Goal: Check status: Check status

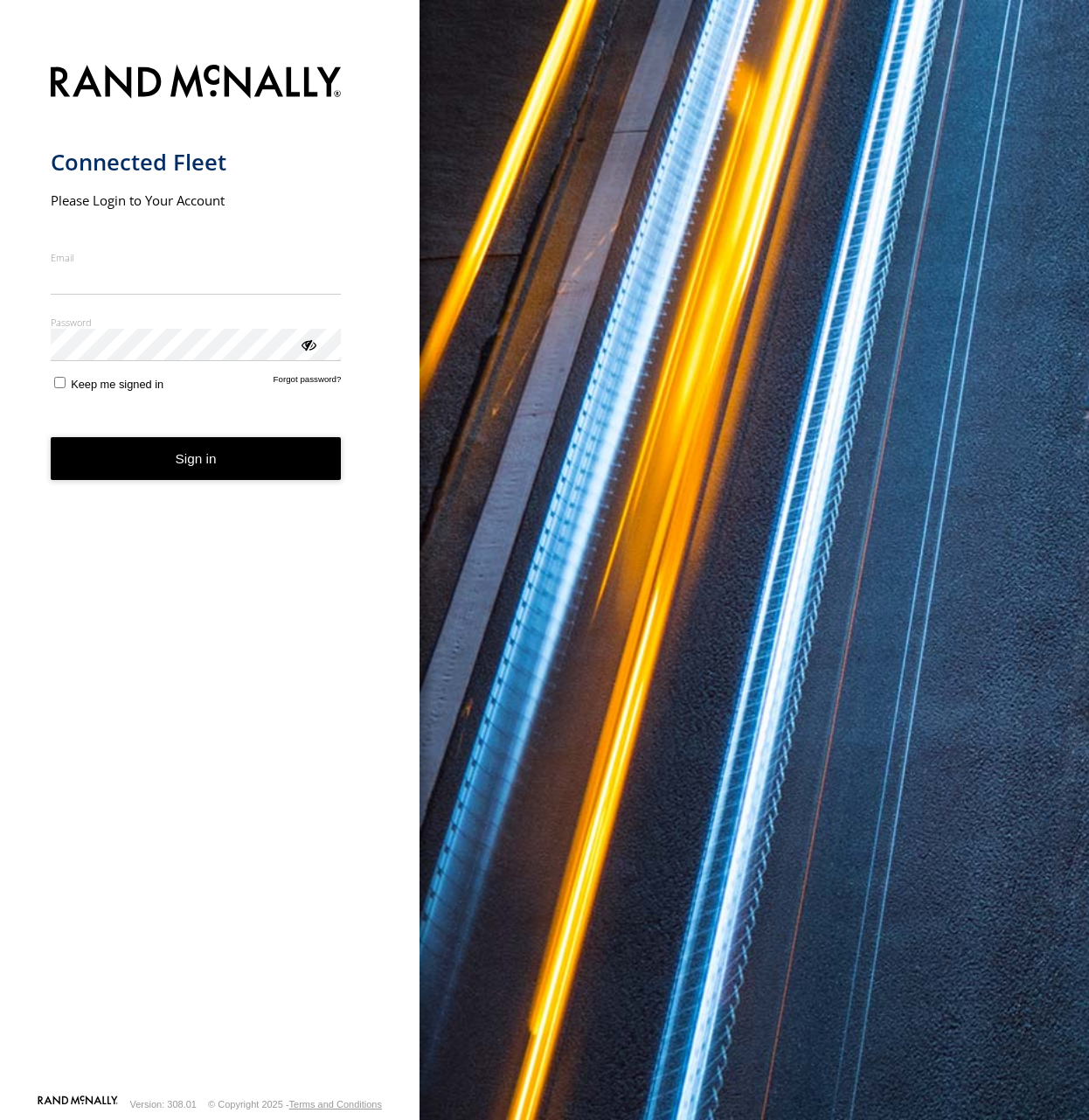
type input "**********"
click at [170, 485] on form "**********" at bounding box center [210, 575] width 319 height 1040
click at [157, 466] on button "Sign in" at bounding box center [196, 458] width 291 height 43
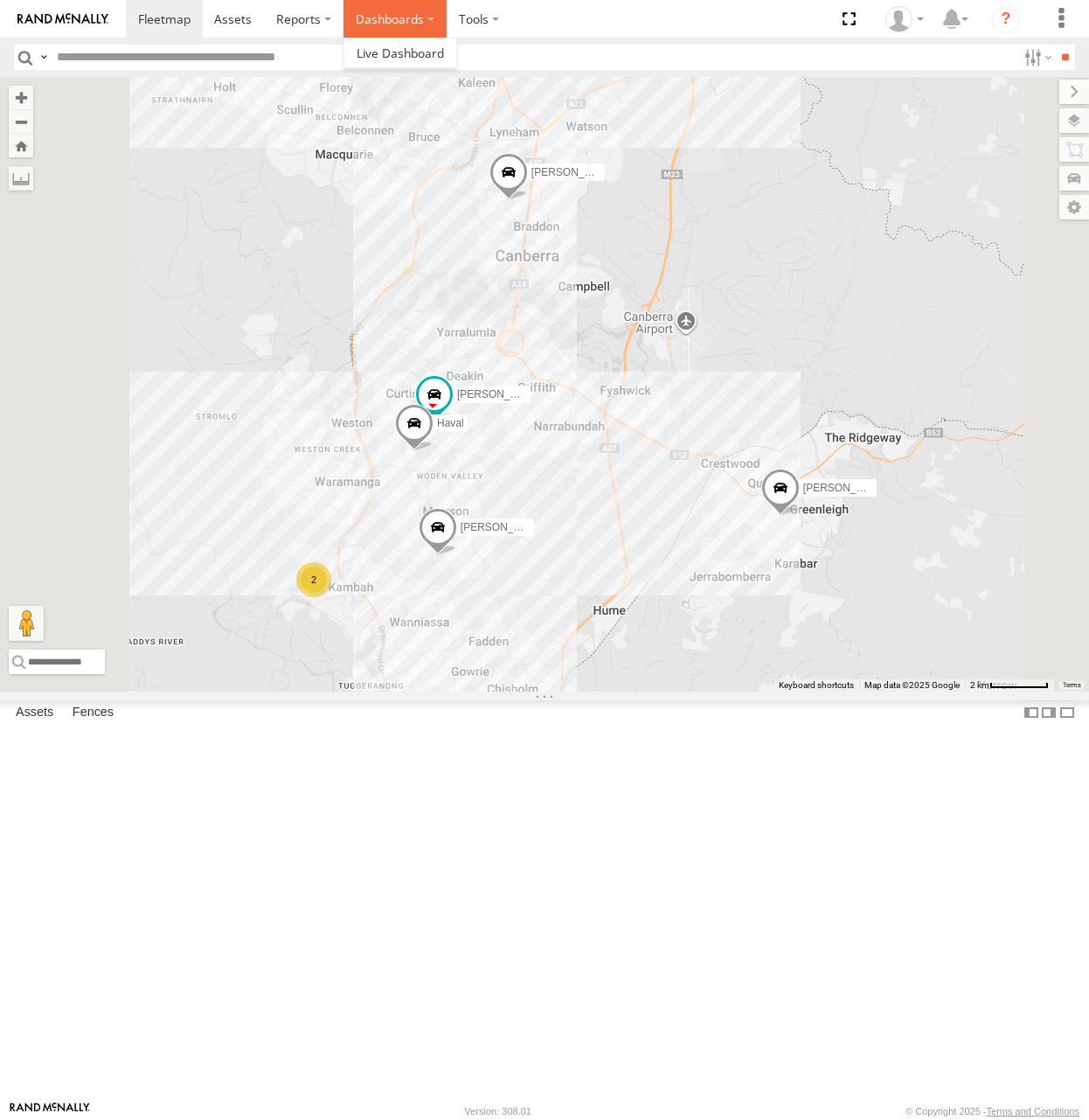
click at [386, 24] on label "Dashboards" at bounding box center [395, 18] width 103 height 38
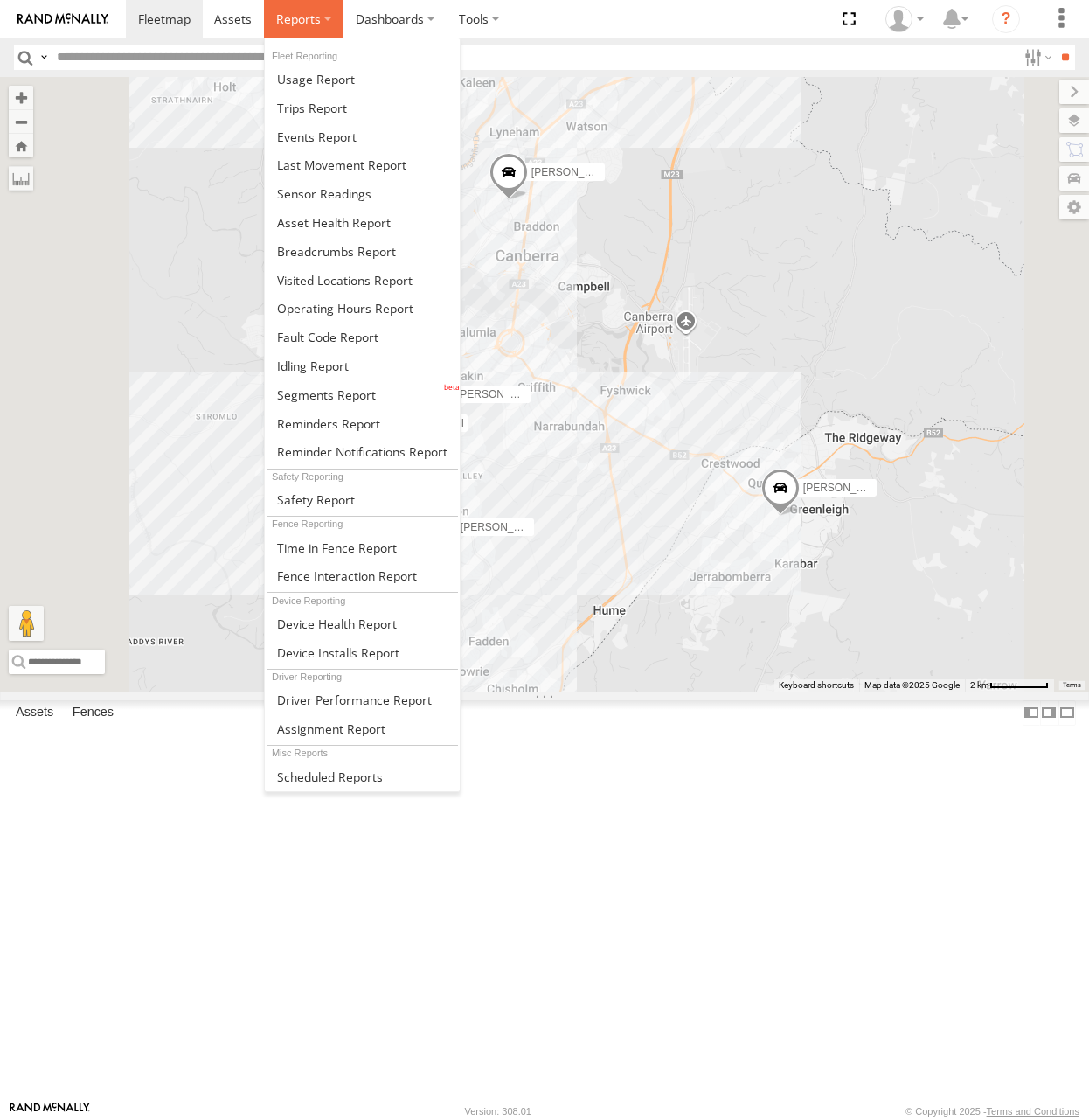
click at [324, 24] on label at bounding box center [303, 18] width 79 height 38
click at [334, 252] on span at bounding box center [336, 251] width 119 height 17
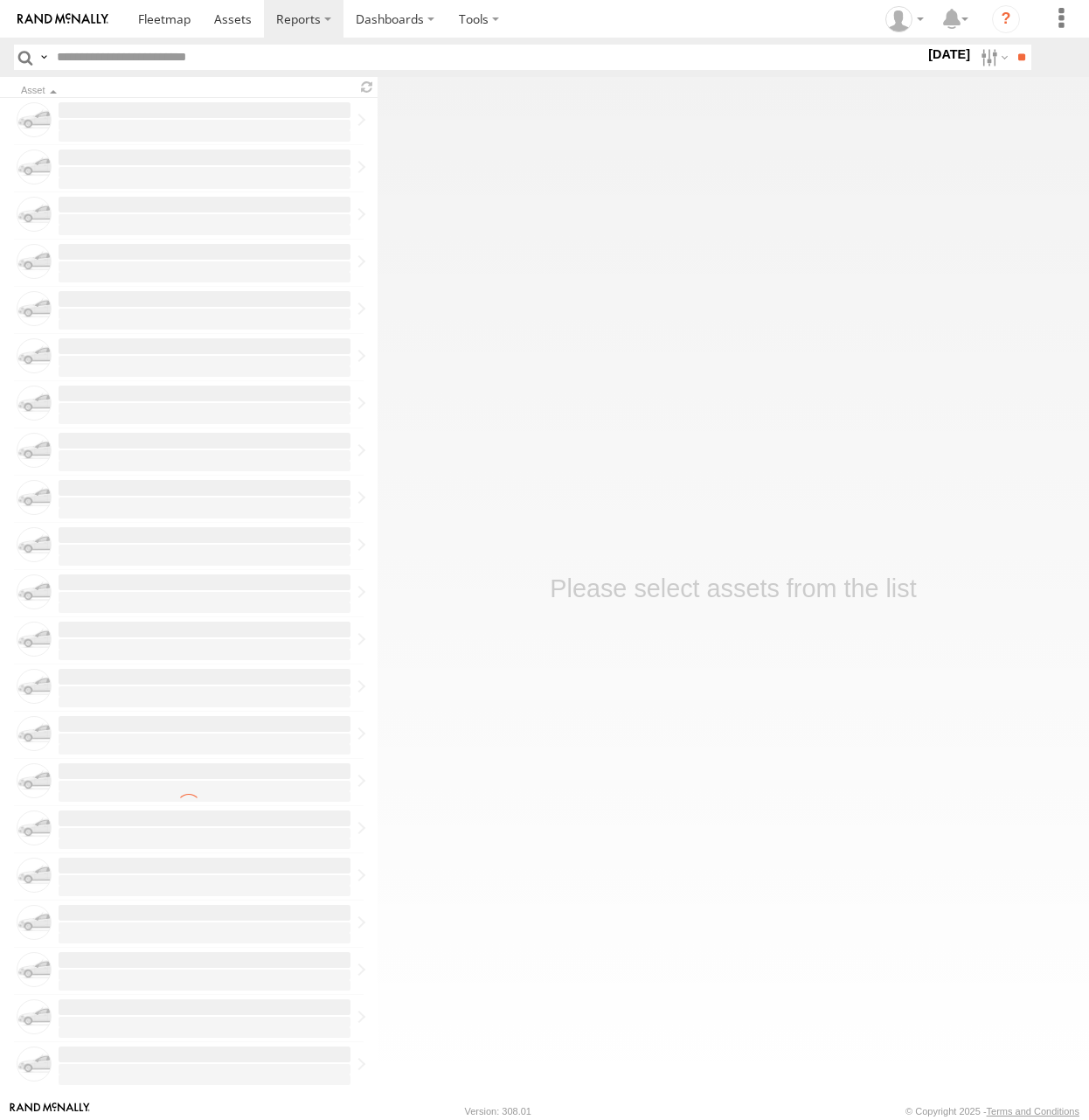
click at [939, 61] on label "30 Sep 25" at bounding box center [950, 55] width 49 height 19
click at [0, 0] on label at bounding box center [0, 0] width 0 height 0
click at [1027, 61] on input "**" at bounding box center [1021, 57] width 20 height 26
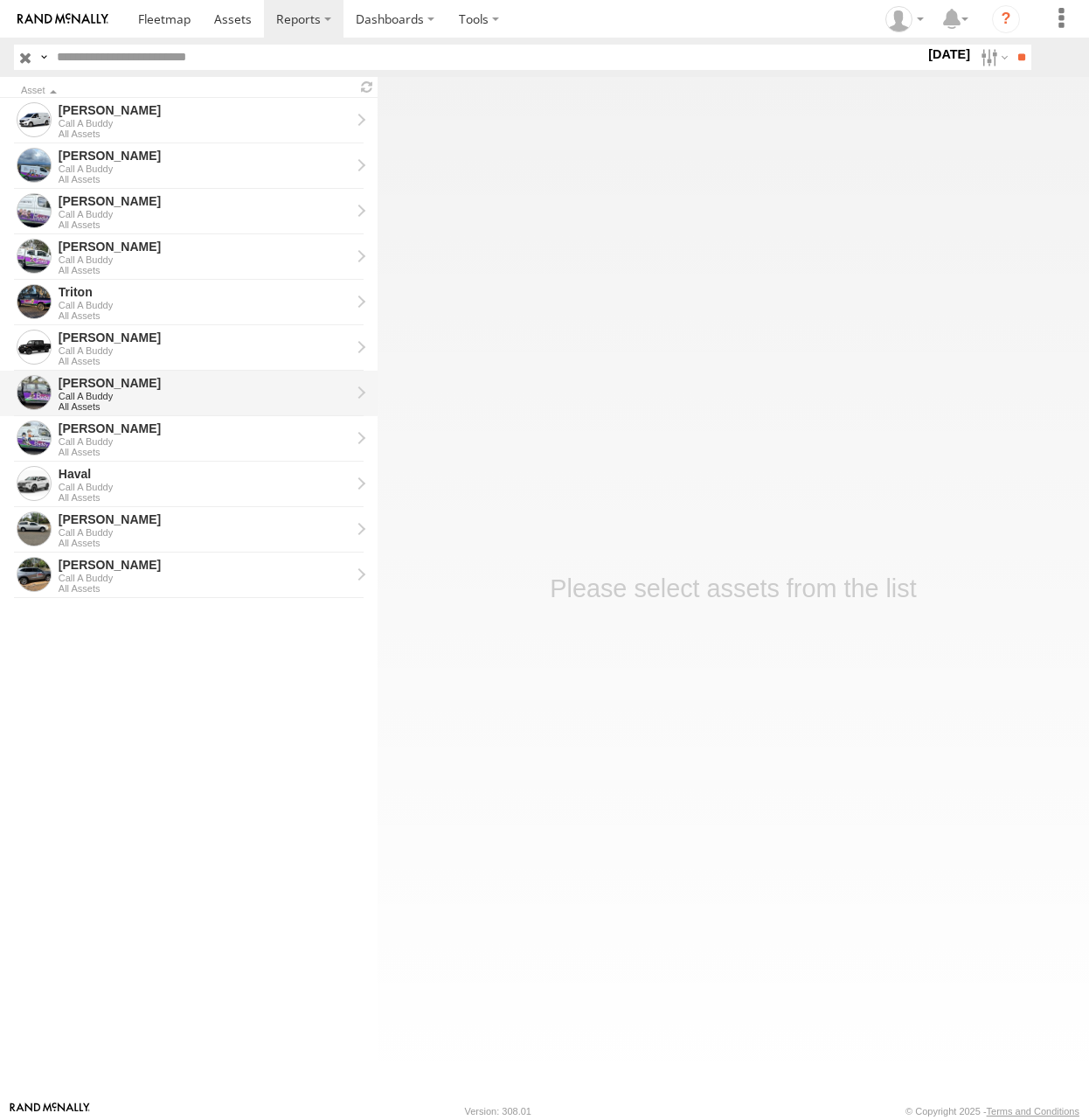
click at [101, 408] on div "All Assets" at bounding box center [205, 406] width 292 height 11
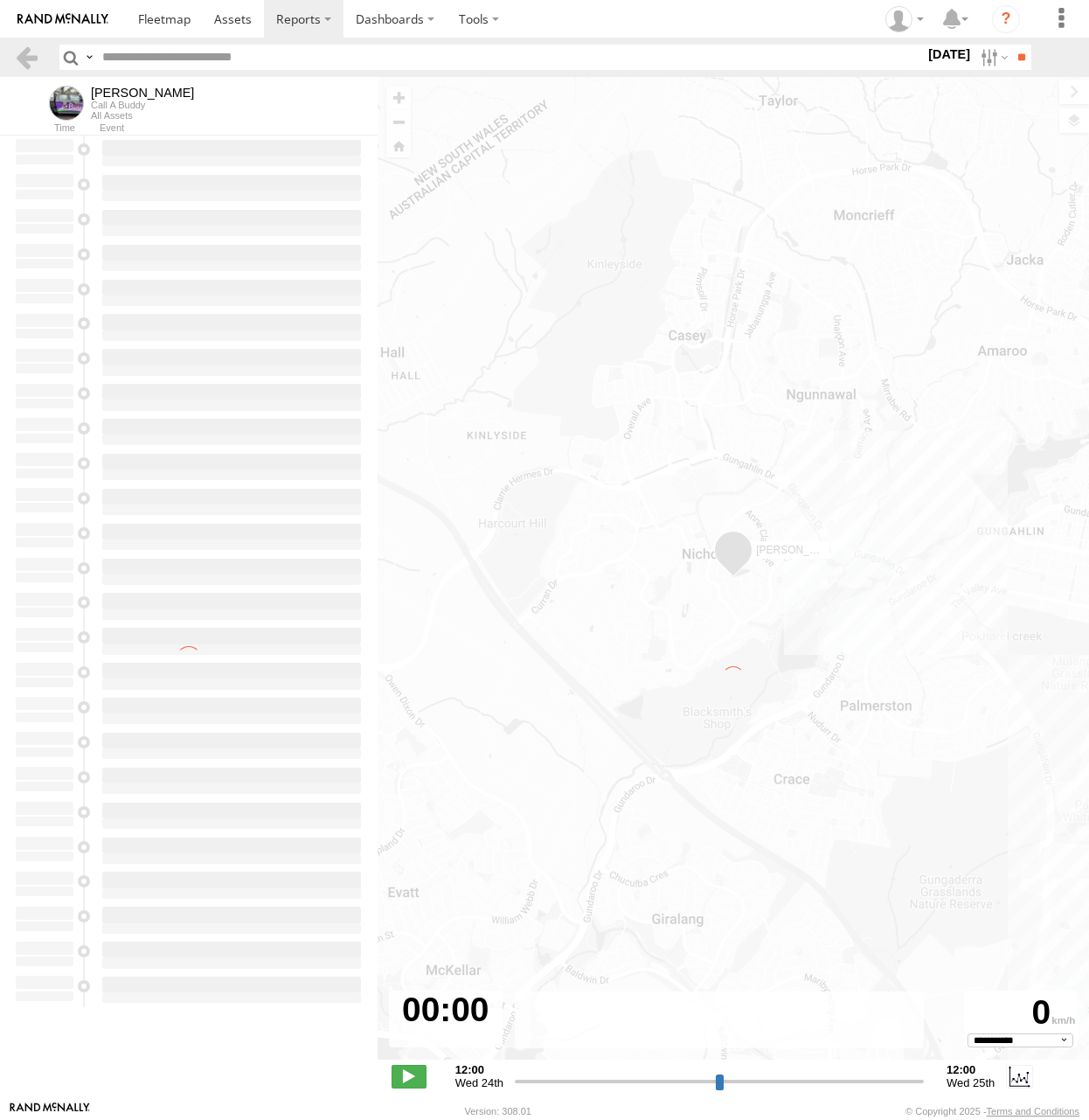
type input "**********"
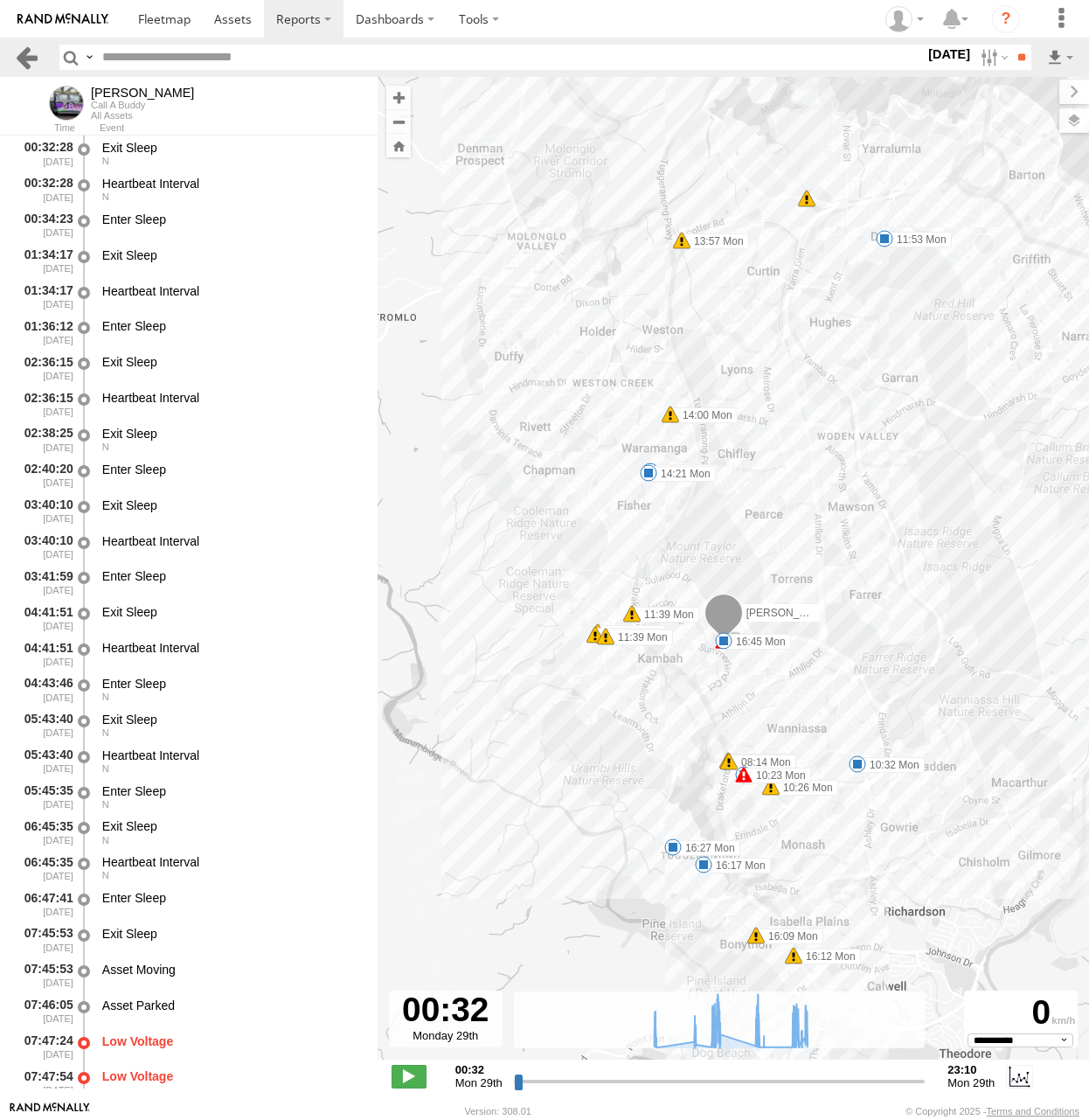
click at [29, 61] on link at bounding box center [26, 57] width 26 height 26
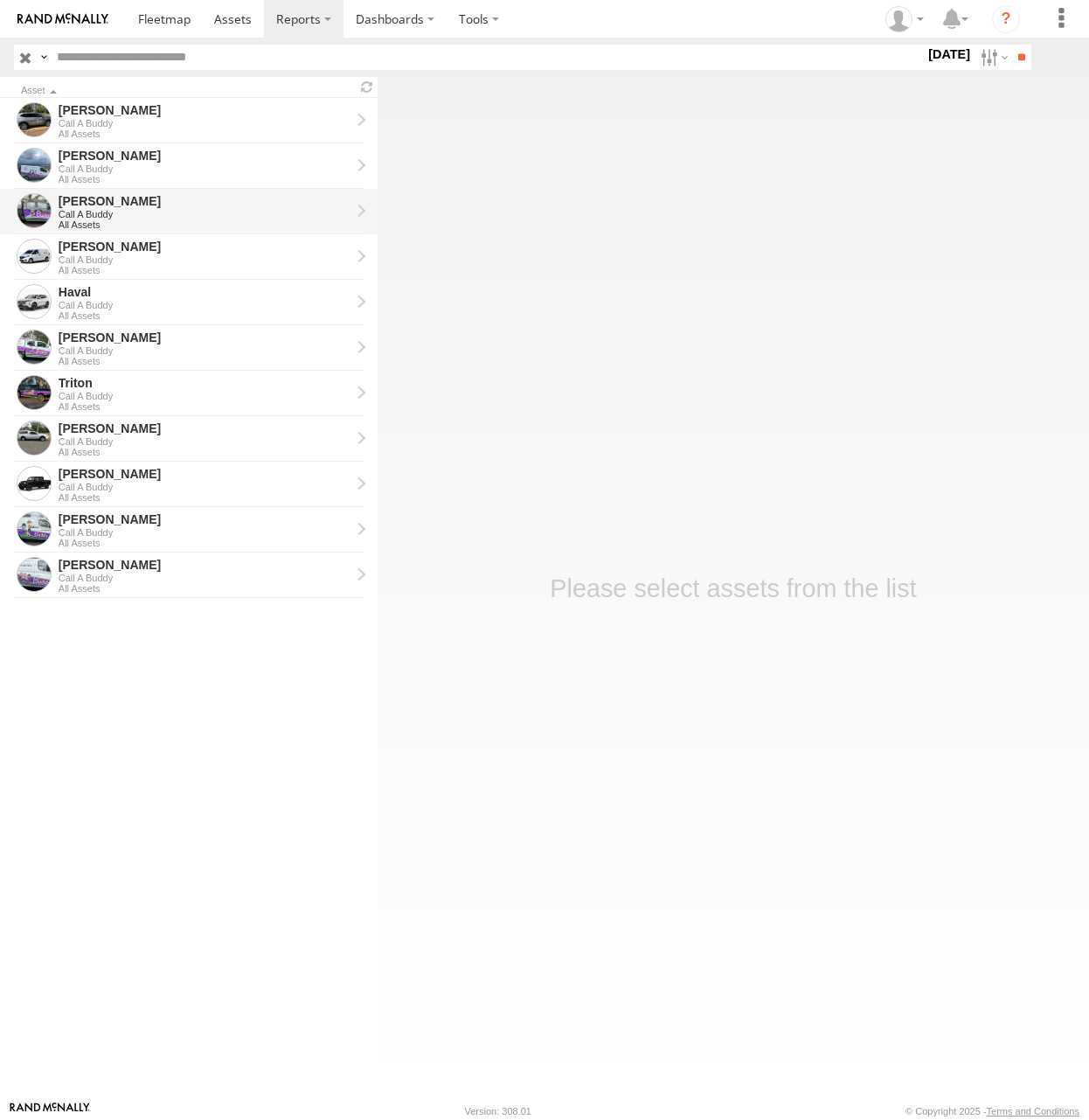
click at [108, 200] on div "[PERSON_NAME]" at bounding box center [205, 201] width 292 height 16
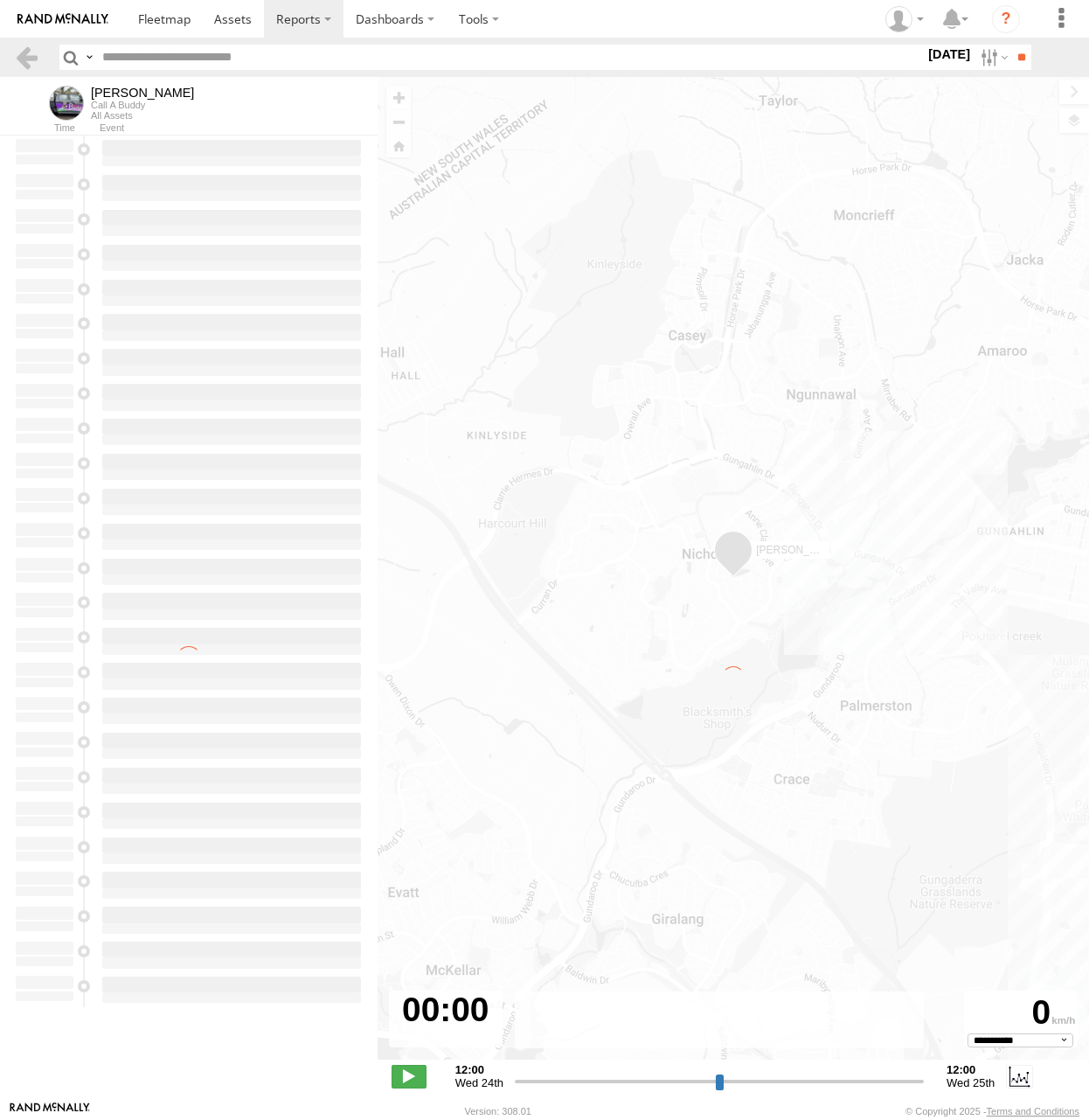
type input "**********"
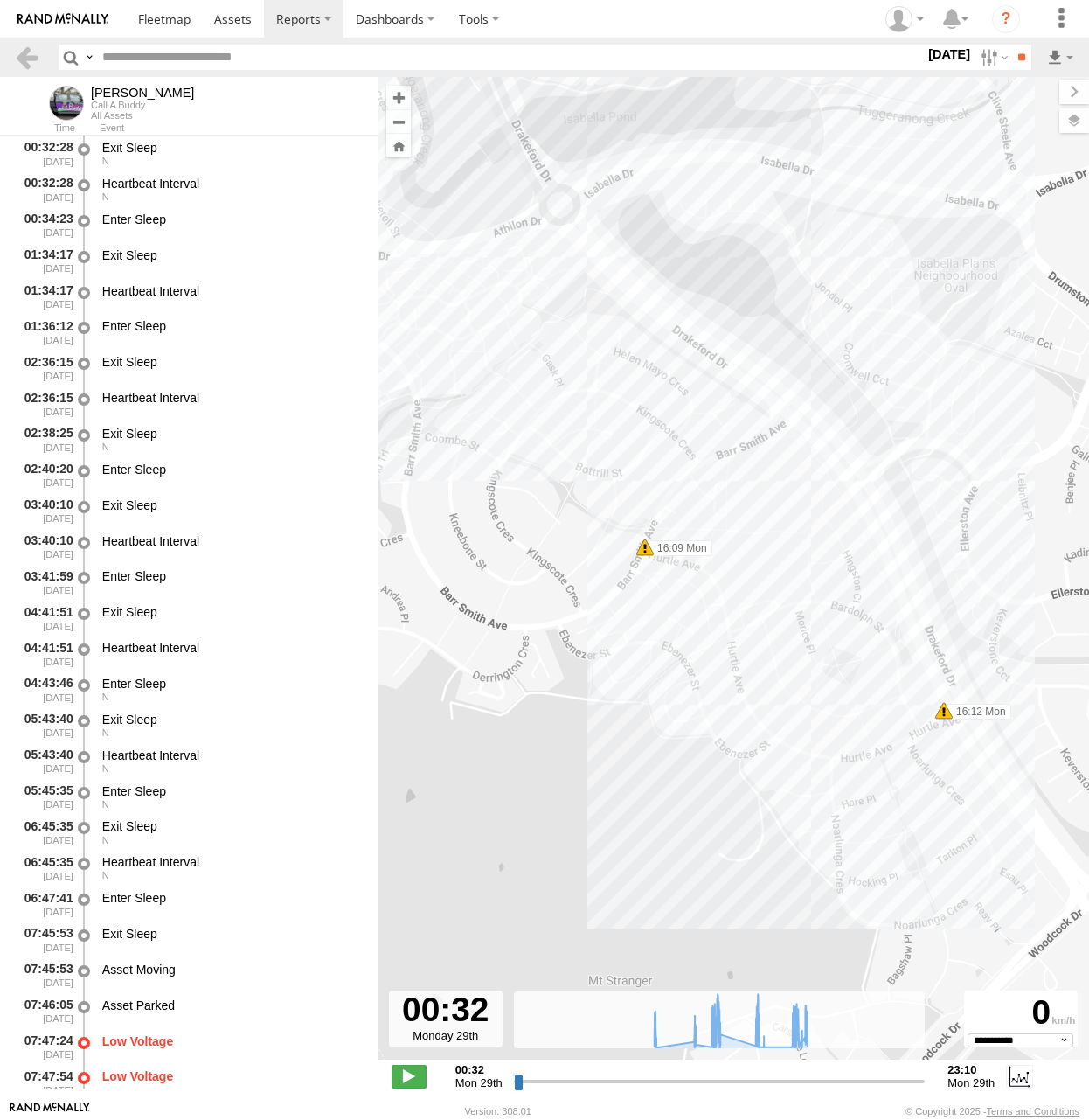
drag, startPoint x: 736, startPoint y: 547, endPoint x: 881, endPoint y: 677, distance: 194.7
click at [882, 677] on div "[PERSON_NAME] 08:14 Mon 08:14 Mon 08:17 Mon 10:23 Mon 10:26 Mon 10:32 Mon 11:35…" at bounding box center [733, 577] width 712 height 1001
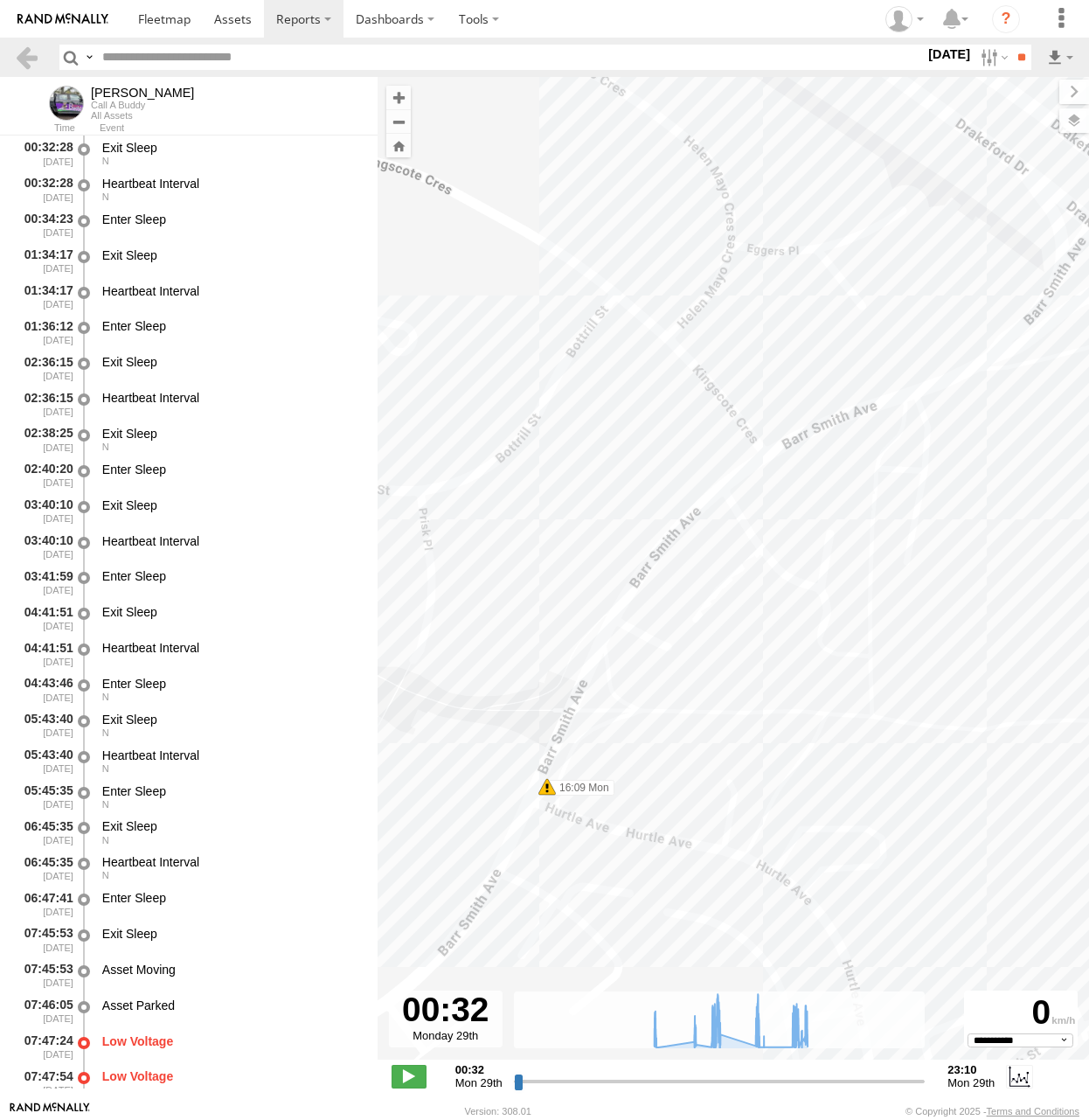
drag, startPoint x: 878, startPoint y: 543, endPoint x: 709, endPoint y: 756, distance: 271.9
click at [710, 757] on div "[PERSON_NAME] 08:14 Mon 08:14 Mon 08:17 Mon 10:23 Mon 10:26 Mon 10:32 Mon 11:35…" at bounding box center [733, 577] width 712 height 1001
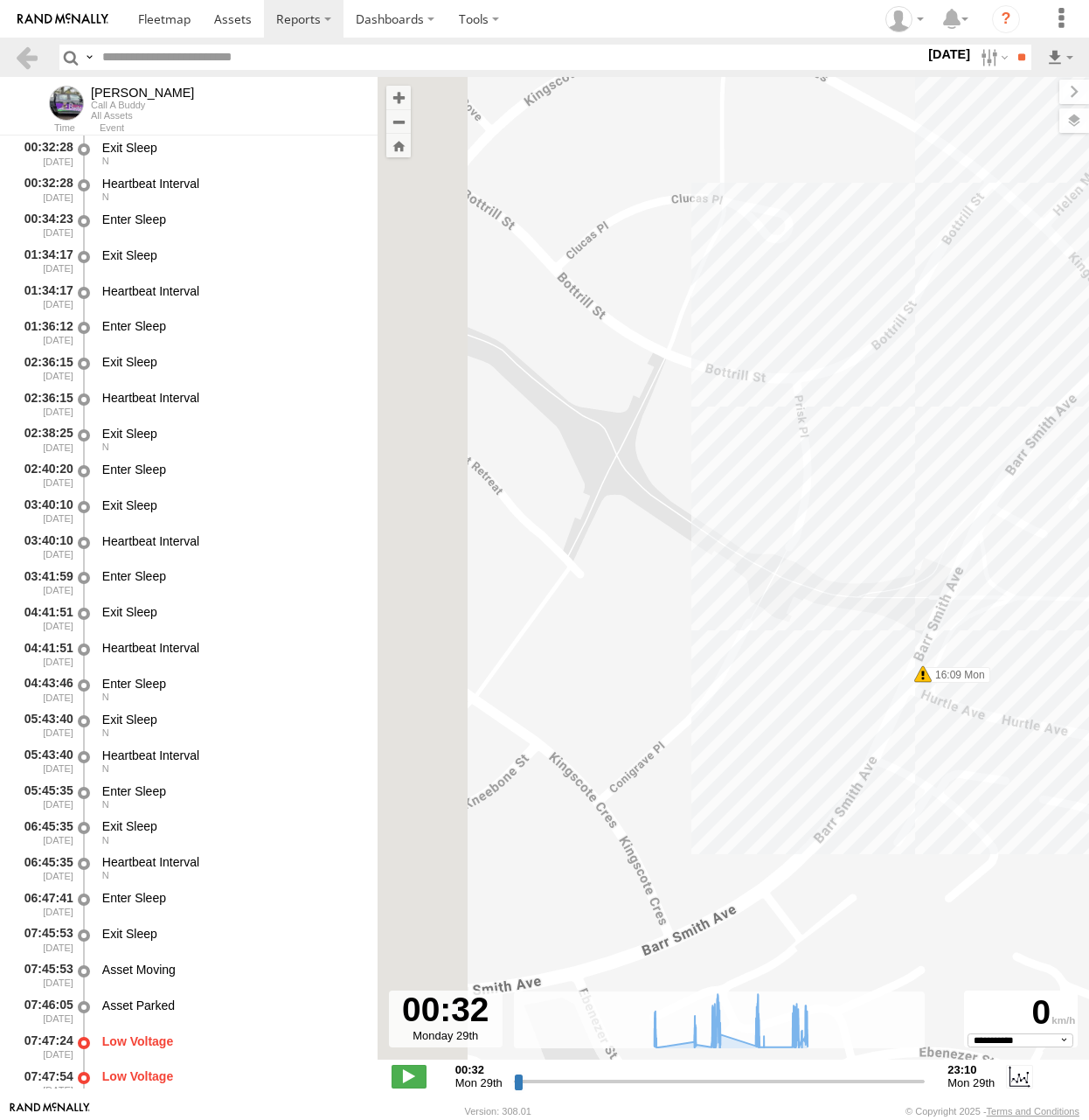
drag, startPoint x: 1048, startPoint y: 504, endPoint x: 1177, endPoint y: 453, distance: 138.7
click at [1088, 453] on html at bounding box center [544, 560] width 1089 height 1120
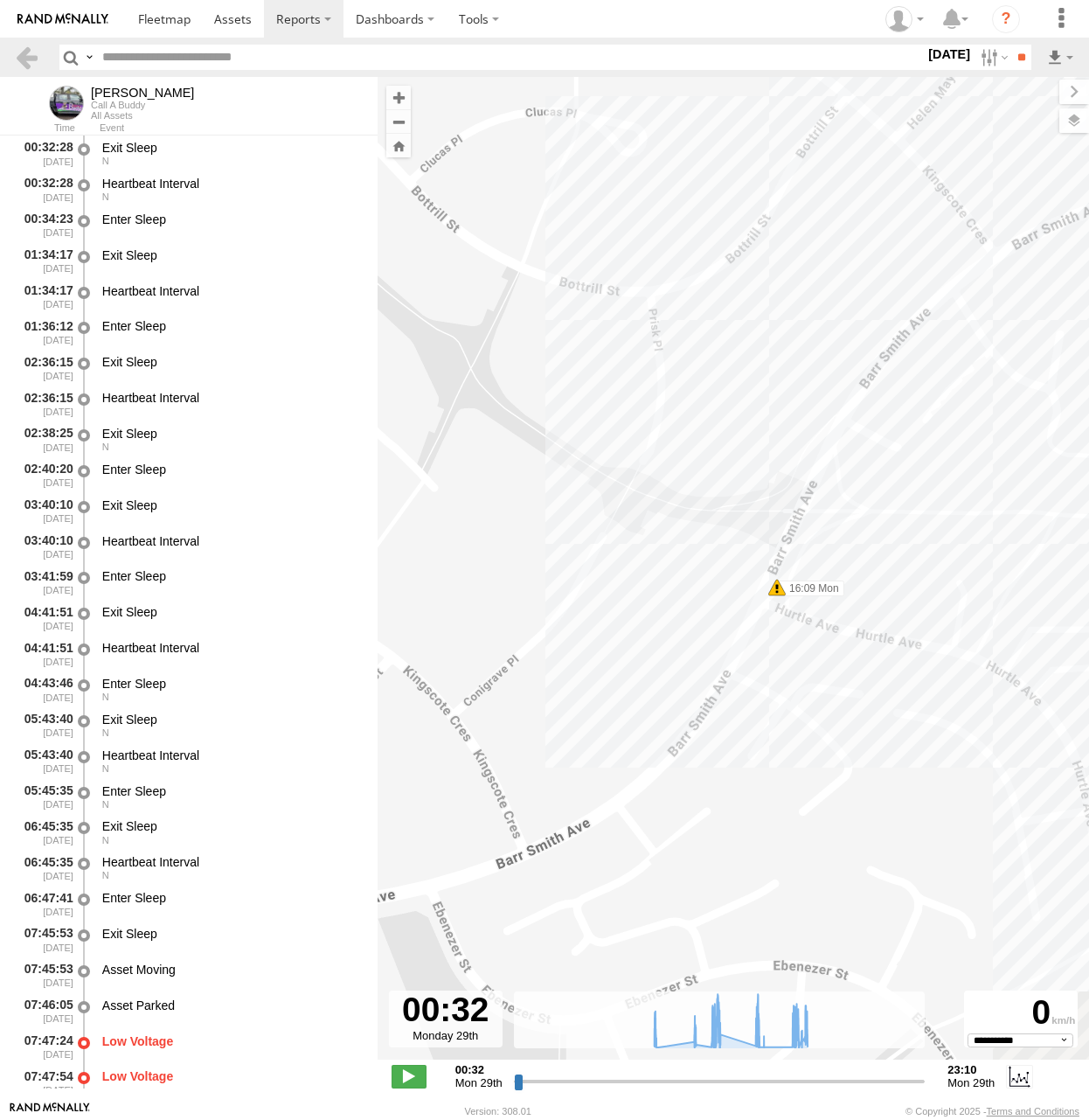
drag, startPoint x: 946, startPoint y: 648, endPoint x: 542, endPoint y: 662, distance: 404.2
click at [542, 662] on div "[PERSON_NAME] 08:14 Mon 08:14 Mon 08:17 Mon 10:23 Mon 10:26 Mon 10:32 Mon 11:35…" at bounding box center [733, 577] width 712 height 1001
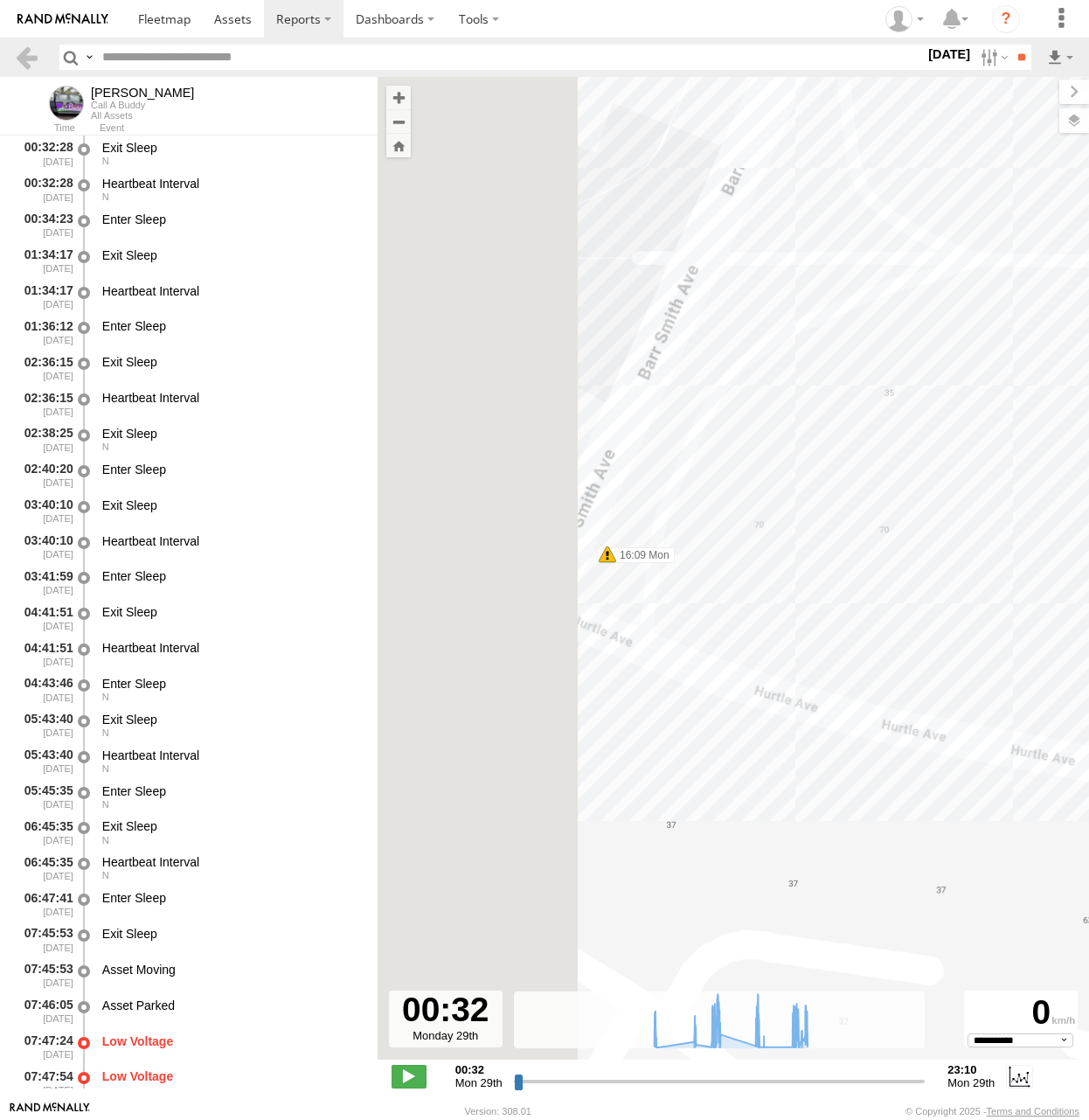
drag, startPoint x: 566, startPoint y: 538, endPoint x: 974, endPoint y: 604, distance: 413.3
click at [974, 604] on div "[PERSON_NAME] 08:14 Mon 08:14 Mon 08:17 Mon 10:23 Mon 10:26 Mon 10:32 Mon 11:35…" at bounding box center [733, 577] width 712 height 1001
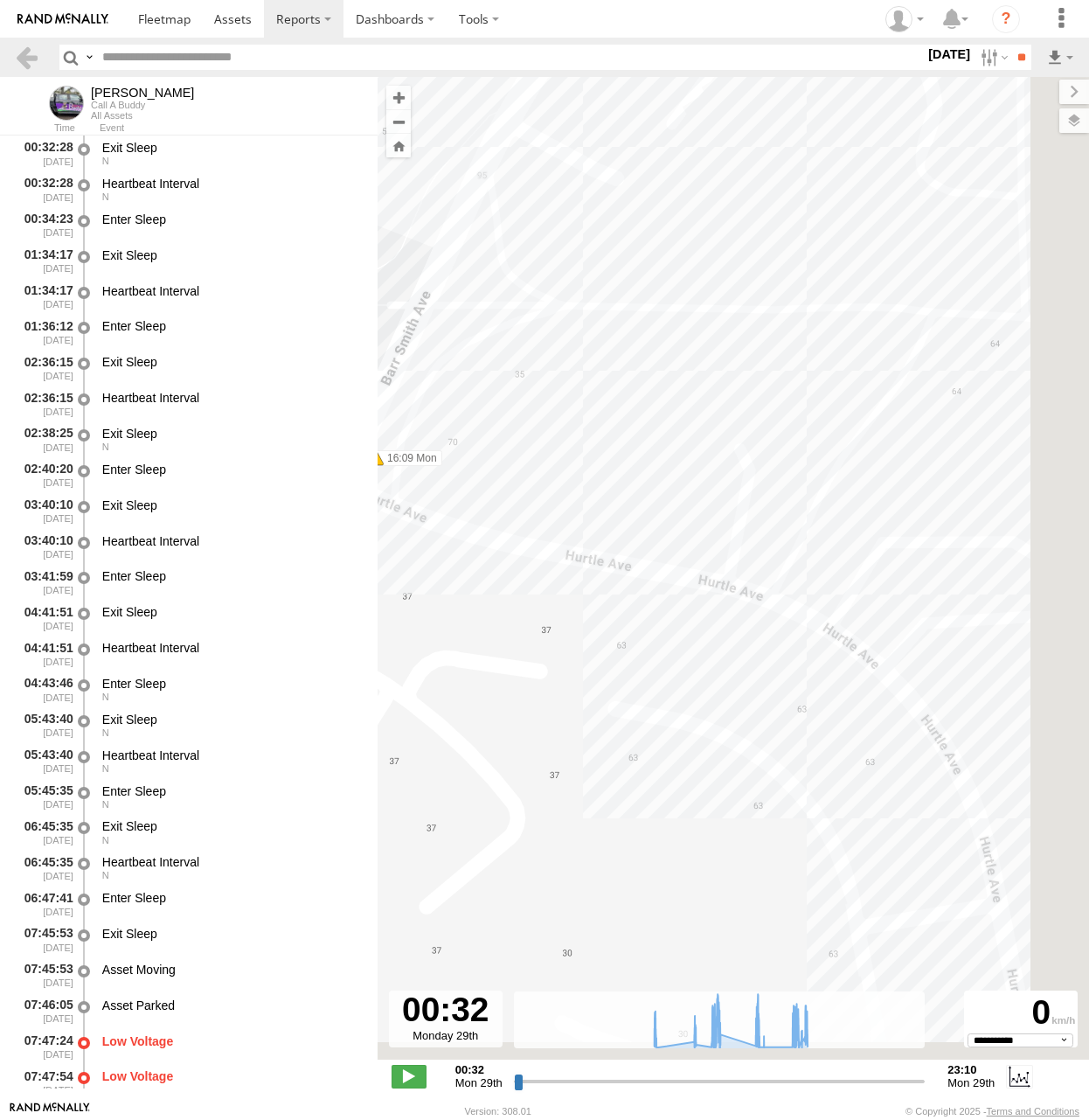
drag, startPoint x: 905, startPoint y: 562, endPoint x: 563, endPoint y: 399, distance: 378.9
click at [563, 402] on div "[PERSON_NAME] 08:14 Mon 08:14 Mon 08:17 Mon 10:23 Mon 10:26 Mon 10:32 Mon 11:35…" at bounding box center [733, 577] width 712 height 1001
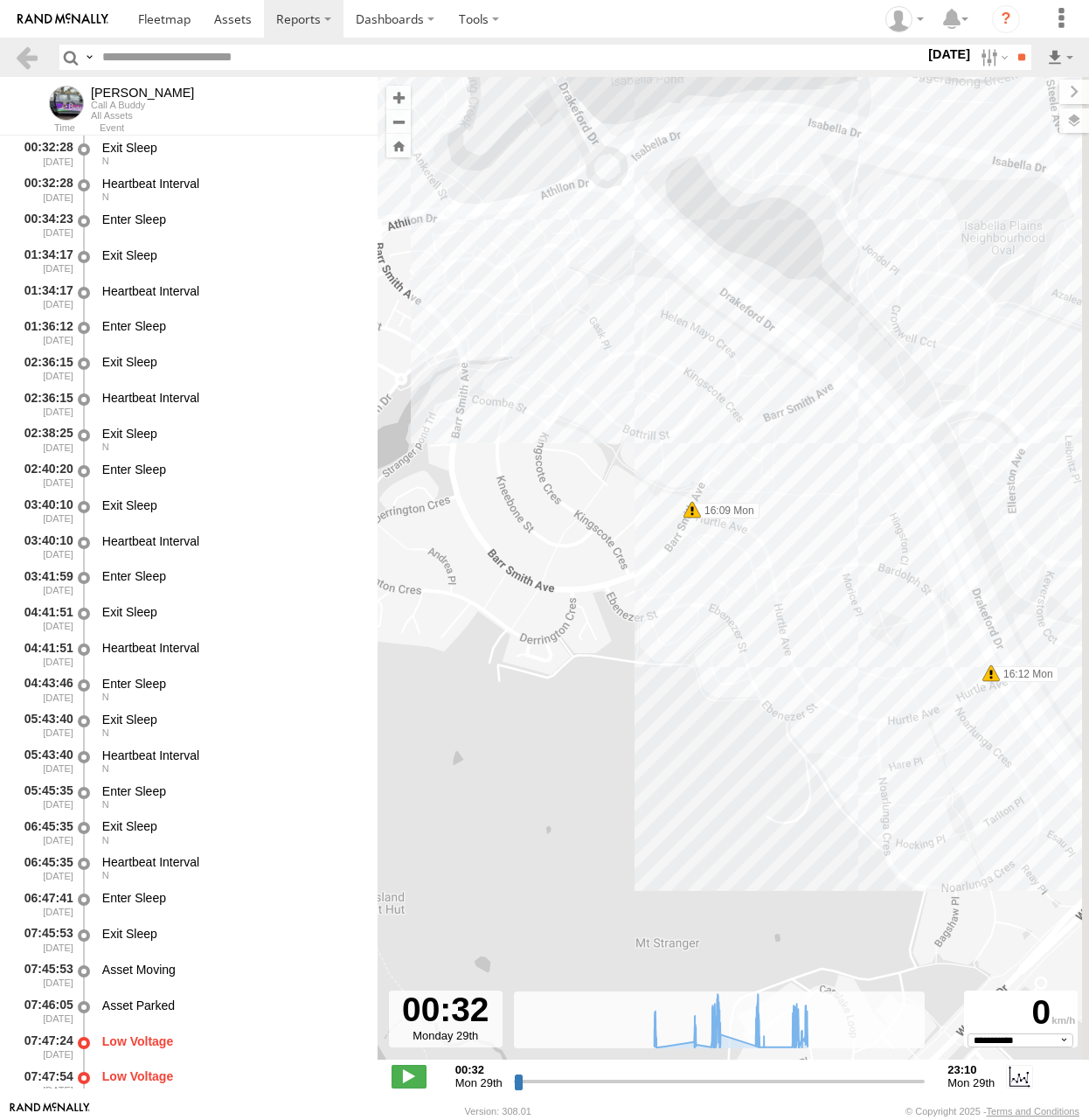
drag, startPoint x: 937, startPoint y: 544, endPoint x: 783, endPoint y: 495, distance: 161.6
click at [782, 496] on div "[PERSON_NAME] 08:14 Mon 08:14 Mon 08:17 Mon 10:23 Mon 10:26 Mon 10:32 Mon 11:35…" at bounding box center [733, 577] width 712 height 1001
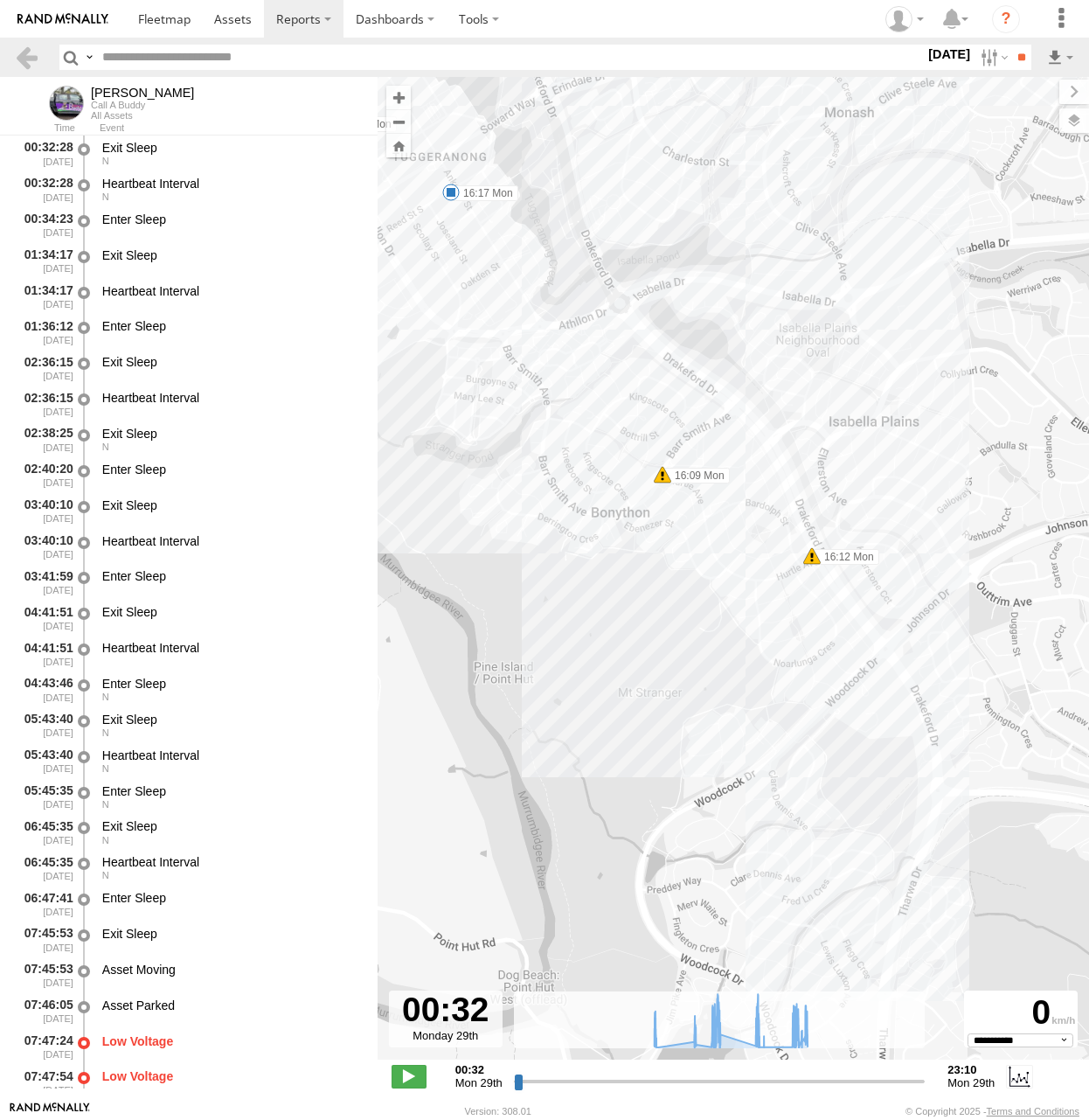
drag, startPoint x: 702, startPoint y: 559, endPoint x: 960, endPoint y: 955, distance: 472.6
click at [960, 955] on div "[PERSON_NAME] 08:14 Mon 08:14 Mon 08:17 Mon 10:23 Mon 10:26 Mon 10:32 Mon 11:35…" at bounding box center [733, 577] width 712 height 1001
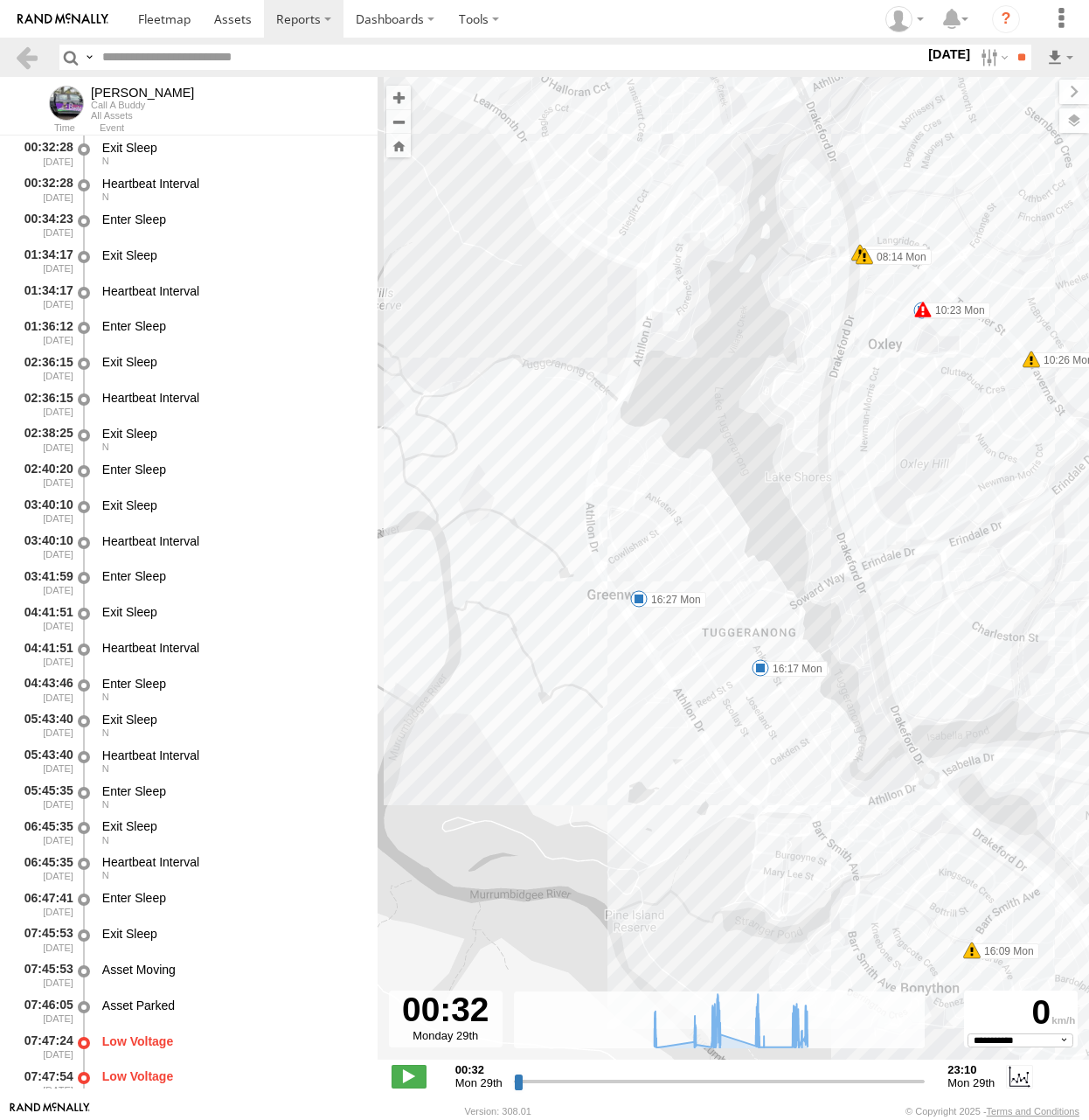
click at [761, 665] on span at bounding box center [761, 668] width 18 height 18
click at [761, 654] on div "16:17 [DATE] 16:24 [DATE] 7 [STREET_ADDRESS][PERSON_NAME][PERSON_NAME]" at bounding box center [760, 607] width 208 height 93
click at [640, 603] on span at bounding box center [640, 599] width 18 height 18
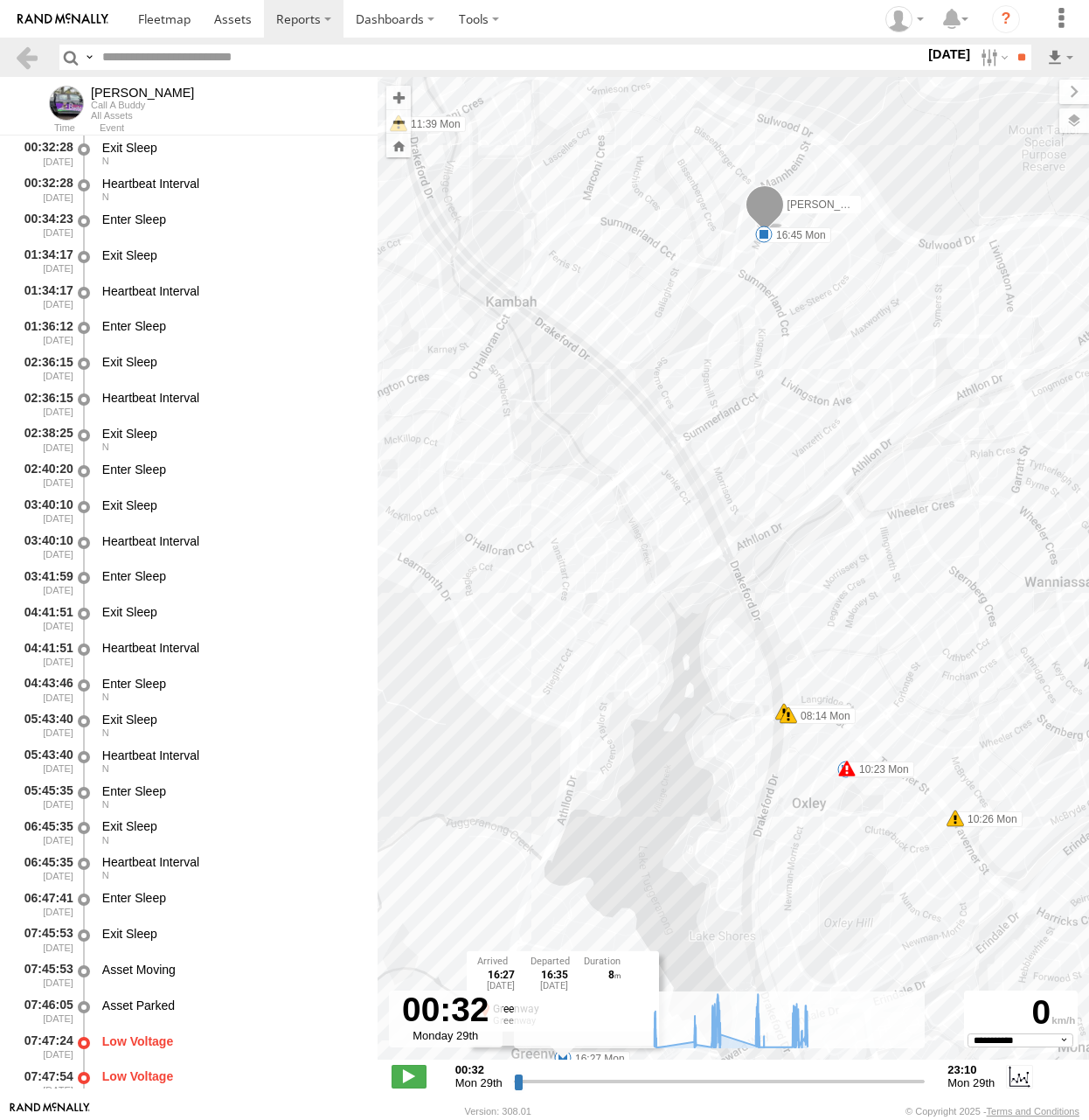
drag, startPoint x: 666, startPoint y: 464, endPoint x: 656, endPoint y: 684, distance: 220.2
click at [656, 684] on div "[PERSON_NAME] 08:14 Mon 08:14 Mon 08:17 Mon 10:23 Mon 10:26 Mon 10:32 Mon 11:35…" at bounding box center [733, 577] width 712 height 1001
click at [757, 238] on span at bounding box center [764, 234] width 18 height 18
click at [757, 221] on div "16:45 [DATE] 07:29 [DATE] 44 [PERSON_NAME][GEOGRAPHIC_DATA]" at bounding box center [764, 175] width 193 height 91
